Goal: Feedback & Contribution: Leave review/rating

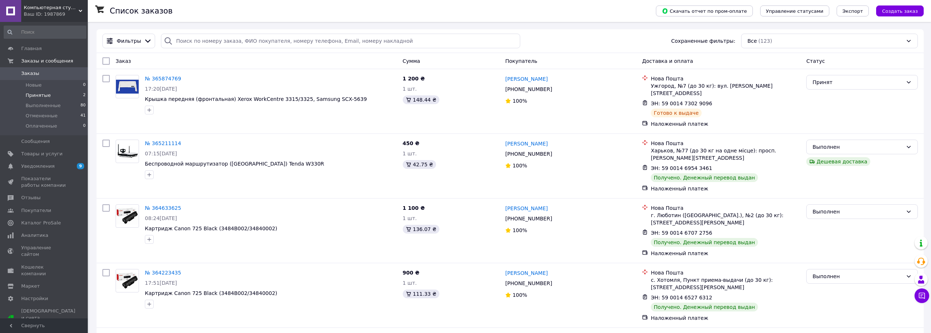
click at [44, 91] on li "Принятые 2" at bounding box center [45, 95] width 90 height 10
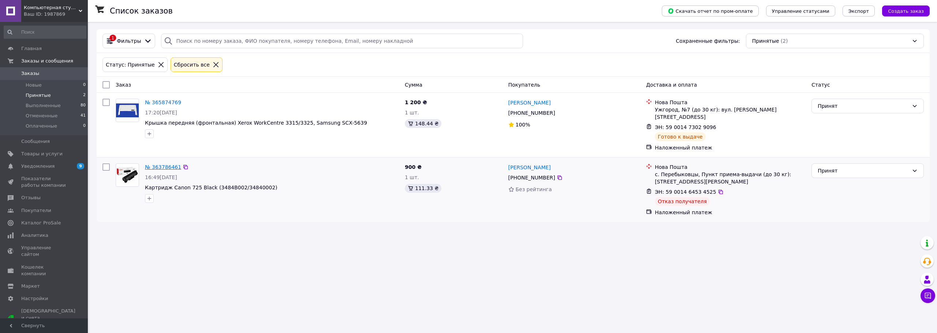
click at [154, 164] on link "№ 363786461" at bounding box center [163, 167] width 36 height 6
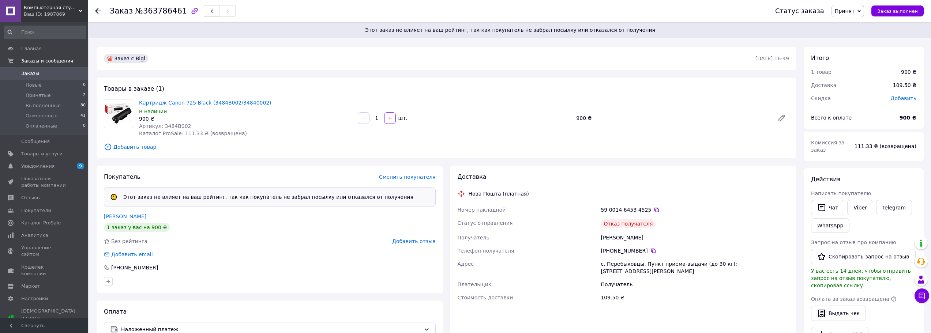
click at [424, 244] on span "Добавить отзыв" at bounding box center [413, 242] width 43 height 6
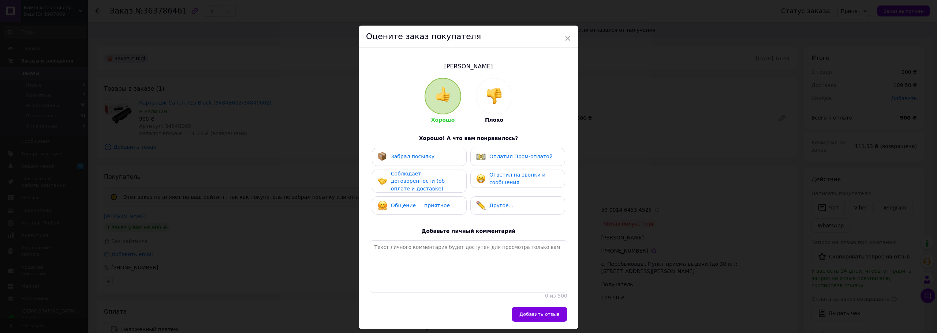
click at [495, 95] on img at bounding box center [494, 96] width 16 height 16
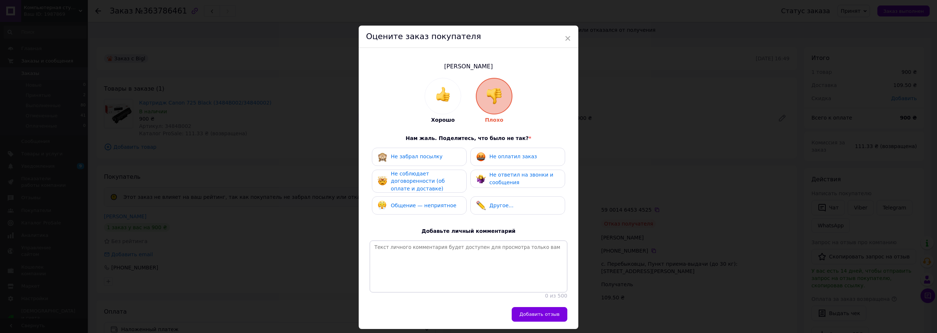
click at [413, 160] on div "Не забрал посылку" at bounding box center [417, 157] width 52 height 8
click at [543, 317] on span "Добавить отзыв" at bounding box center [539, 314] width 40 height 5
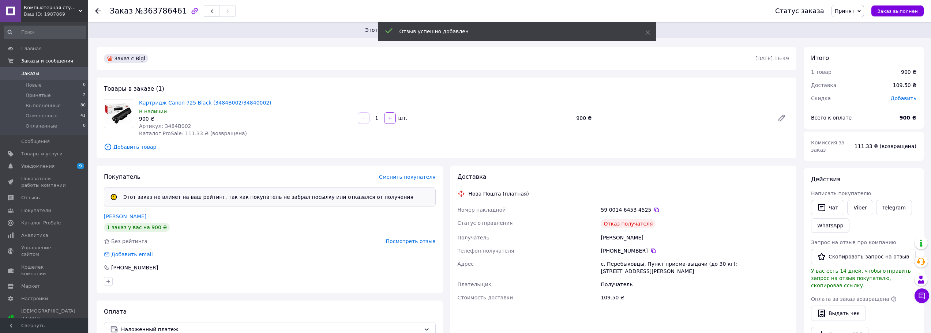
click at [307, 274] on div "Покупатель Сменить покупателя Этот заказ не влияет на ваш рейтинг, так как поку…" at bounding box center [270, 230] width 347 height 128
